Goal: Download file/media

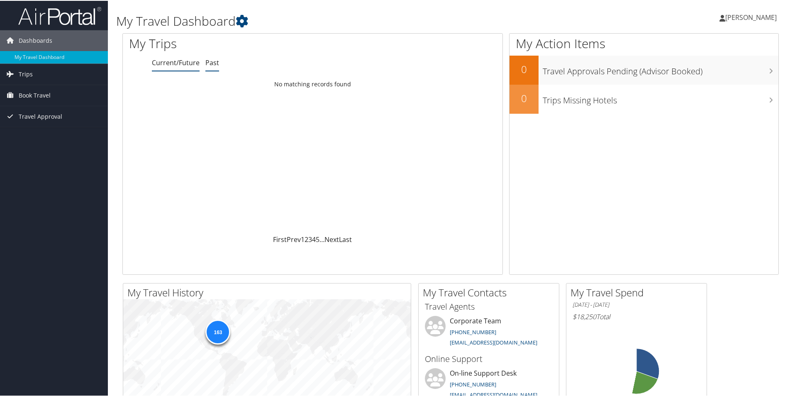
click at [215, 62] on link "Past" at bounding box center [212, 61] width 14 height 9
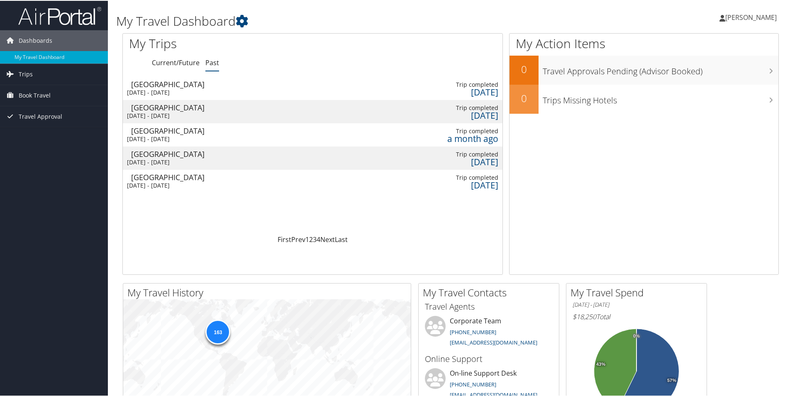
click at [206, 85] on div "[GEOGRAPHIC_DATA]" at bounding box center [175, 83] width 88 height 7
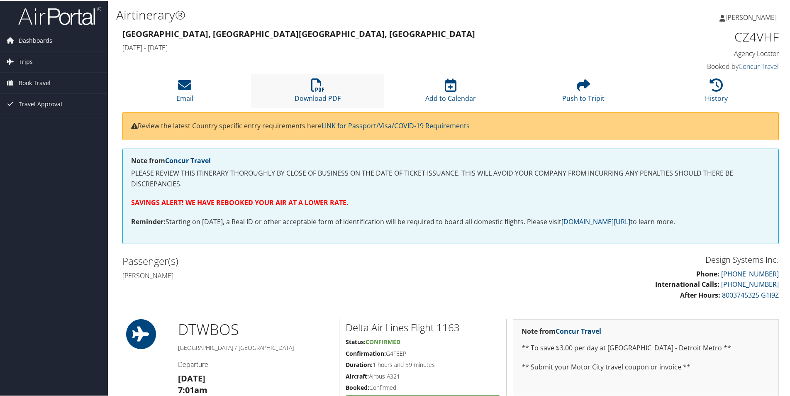
click at [297, 90] on li "Download PDF" at bounding box center [317, 90] width 133 height 34
